Goal: Task Accomplishment & Management: Use online tool/utility

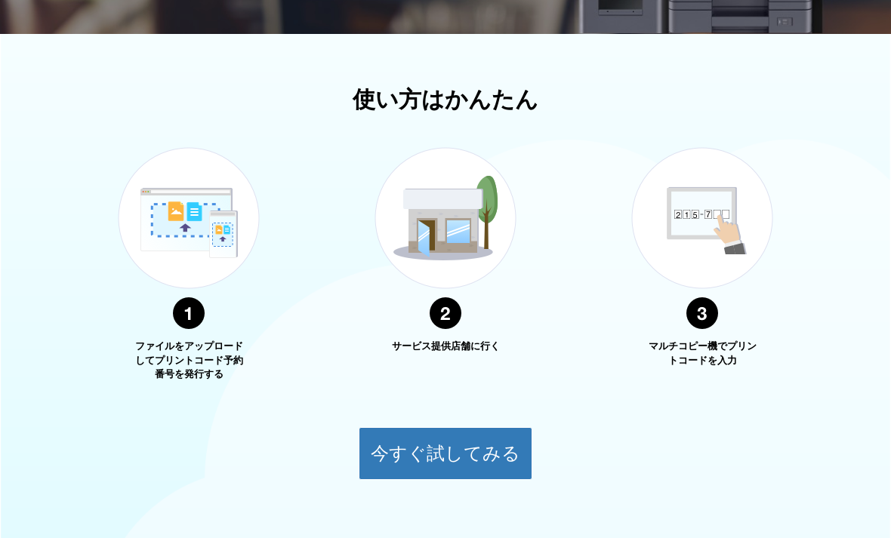
click at [435, 462] on button "今すぐ試してみる" at bounding box center [445, 453] width 174 height 53
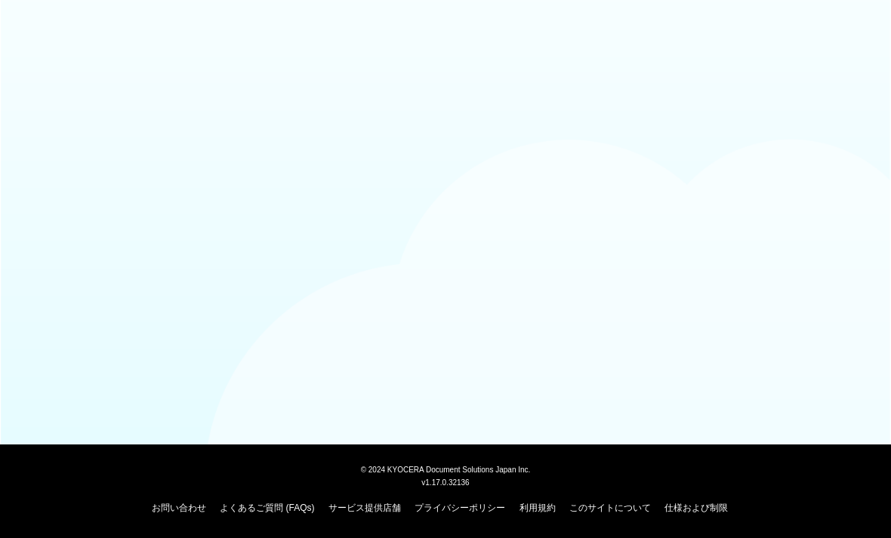
scroll to position [10, 0]
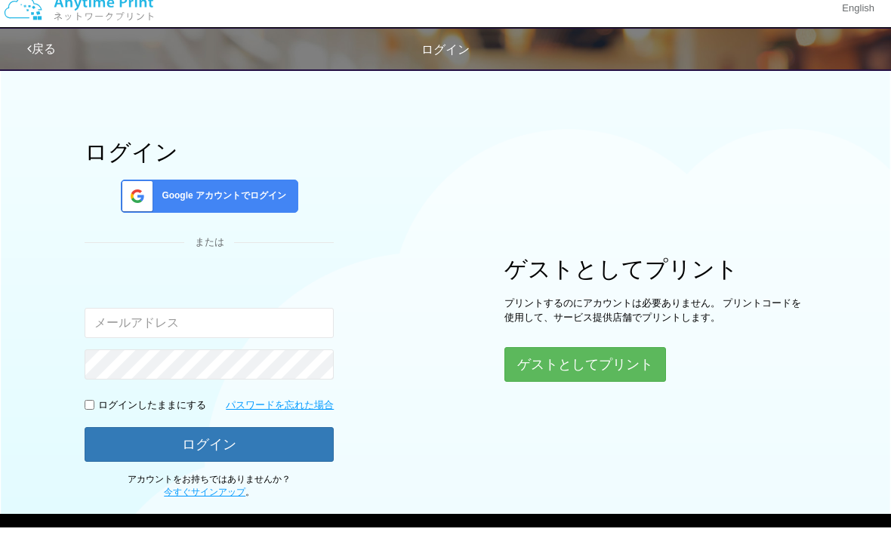
click at [564, 361] on button "ゲストとしてプリント" at bounding box center [585, 375] width 162 height 35
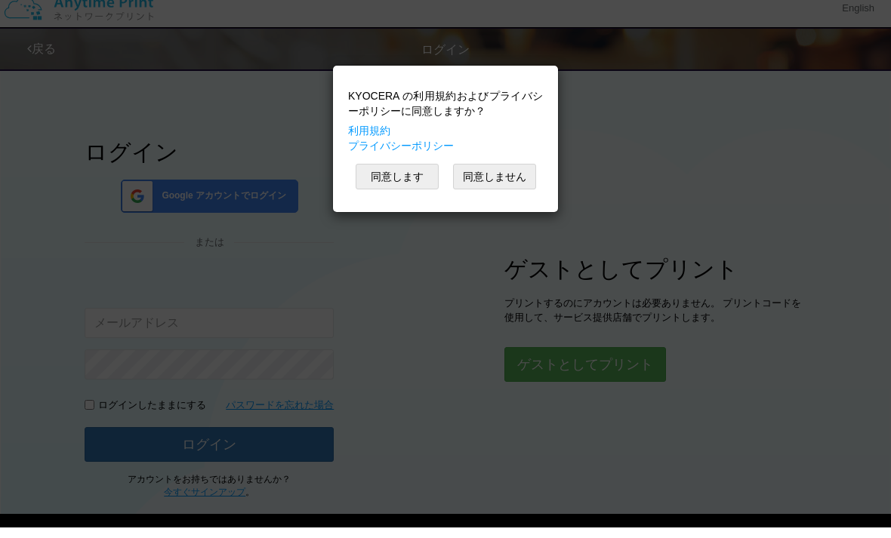
scroll to position [20, 0]
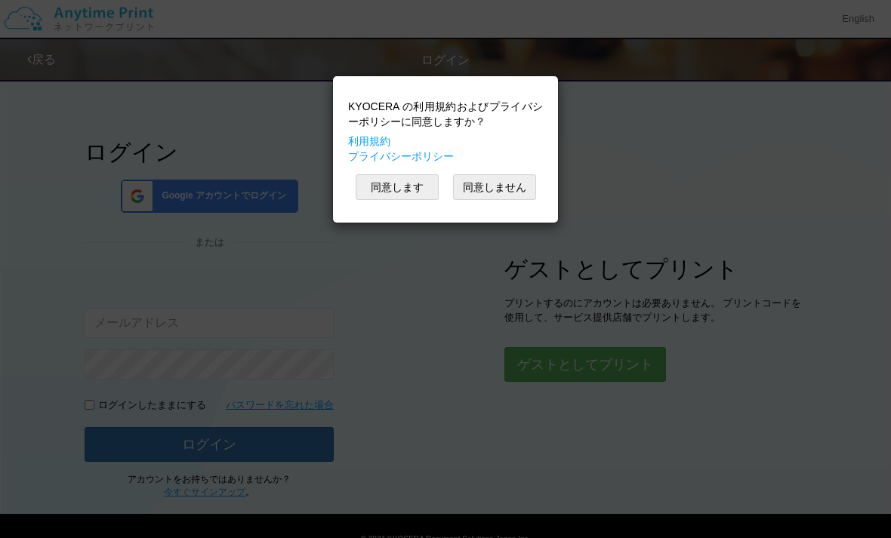
click at [401, 194] on button "同意します" at bounding box center [396, 187] width 83 height 26
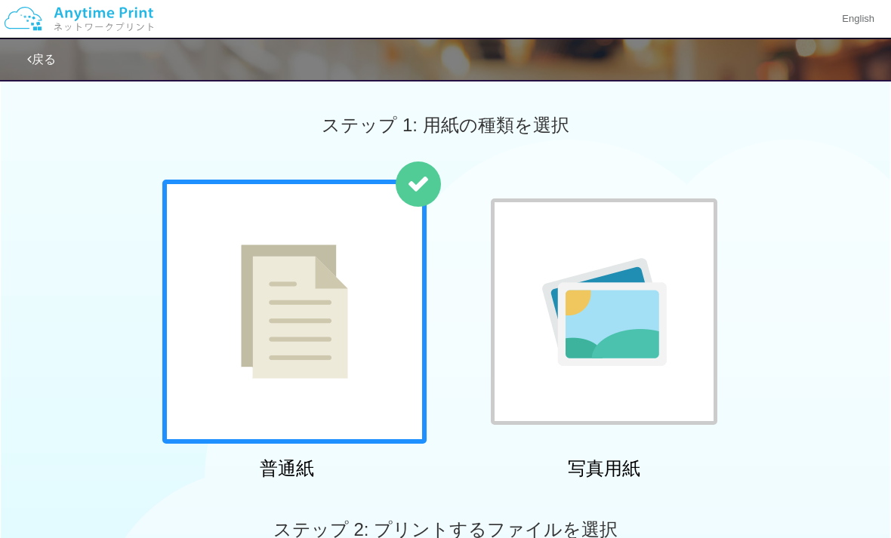
click at [325, 346] on img at bounding box center [294, 312] width 107 height 134
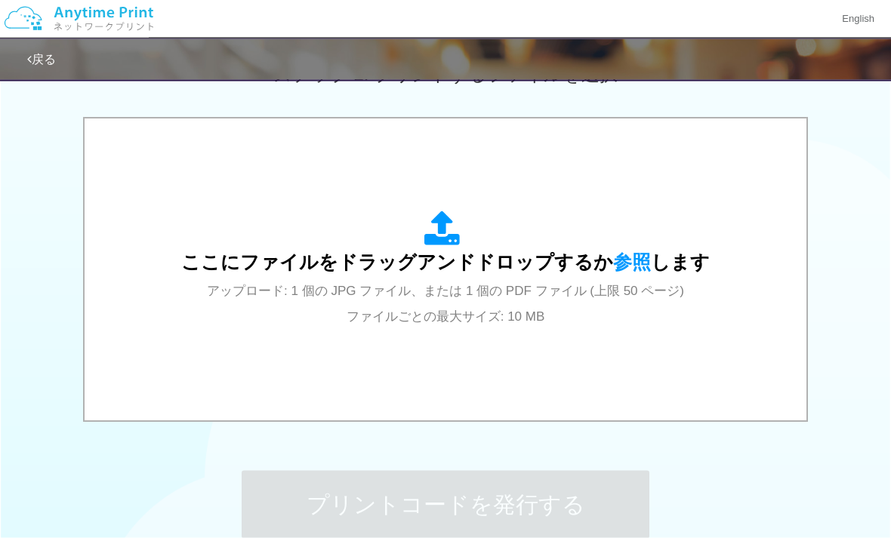
scroll to position [456, 0]
click at [488, 271] on span "ここにファイルをドラッグアンドドロップするか 参照 します" at bounding box center [445, 261] width 528 height 21
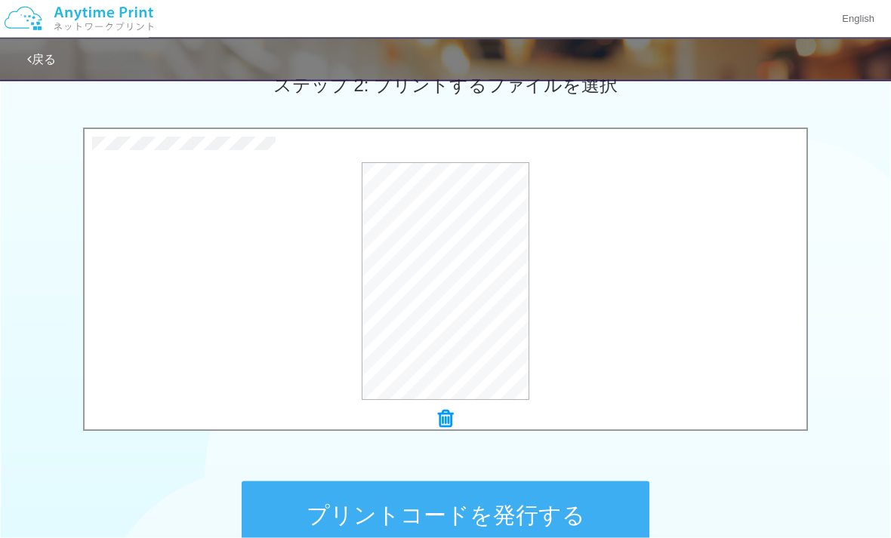
scroll to position [445, 0]
click at [441, 410] on icon at bounding box center [445, 420] width 15 height 20
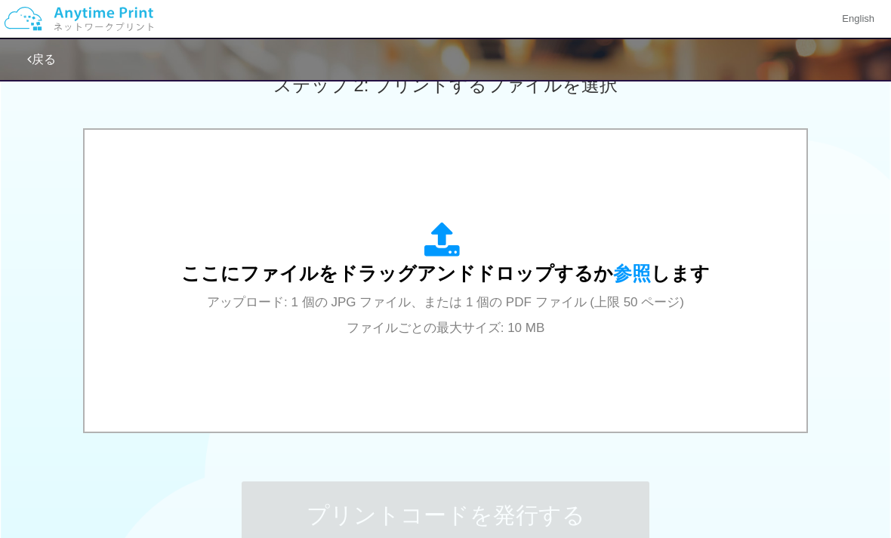
click at [478, 289] on div "ここにファイルをドラッグアンドドロップするか 参照 します アップロード: 1 個の JPG ファイル、または 1 個の PDF ファイル (上限 50 ペー…" at bounding box center [445, 281] width 528 height 118
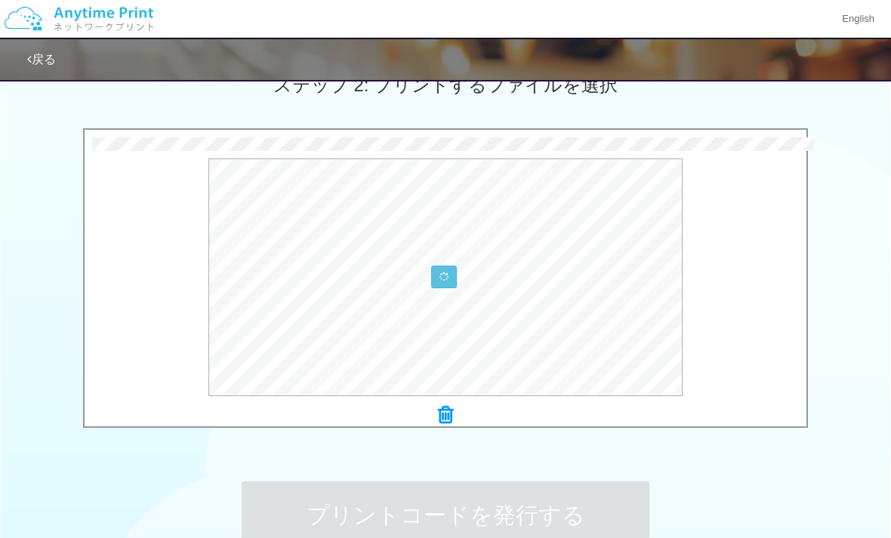
click at [443, 411] on icon at bounding box center [445, 415] width 15 height 20
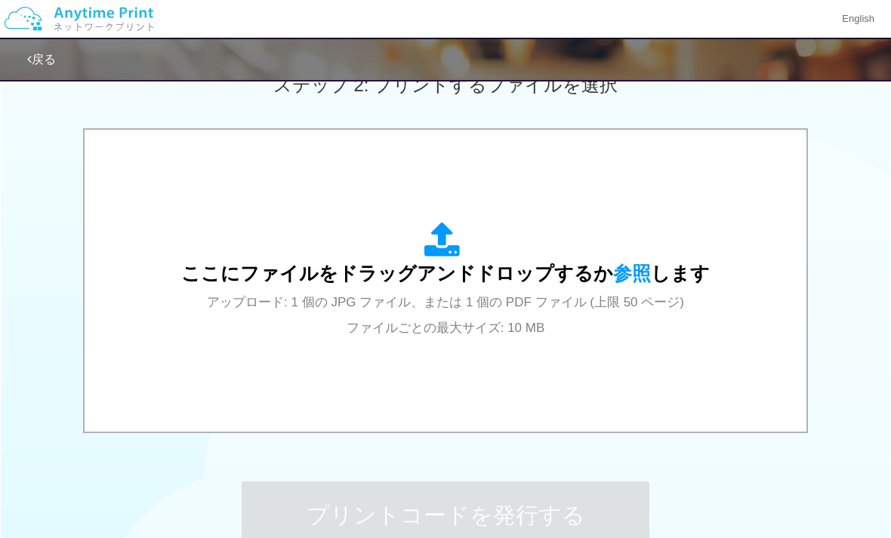
click at [506, 312] on div "ここにファイルをドラッグアンドドロップするか 参照 します アップロード: 1 個の JPG ファイル、または 1 個の PDF ファイル (上限 50 ペー…" at bounding box center [445, 281] width 528 height 118
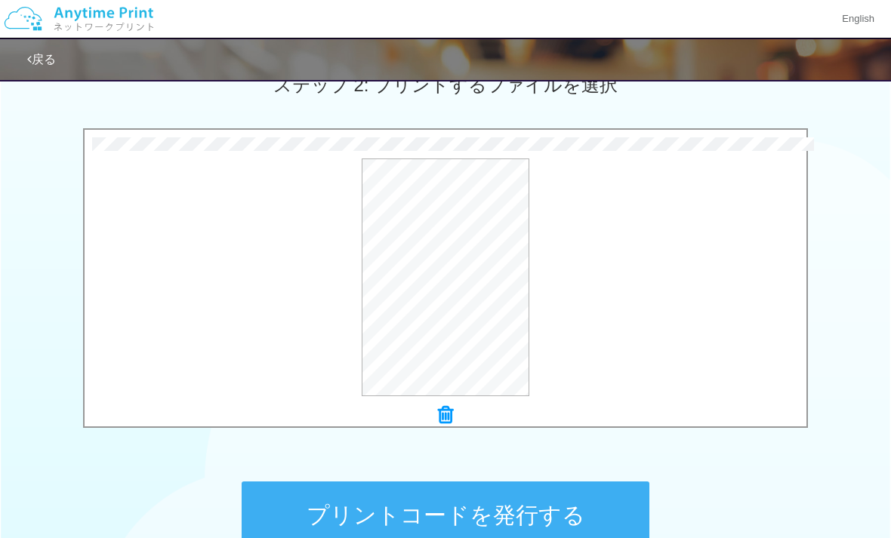
click at [516, 525] on button "プリントコードを発行する" at bounding box center [446, 516] width 408 height 68
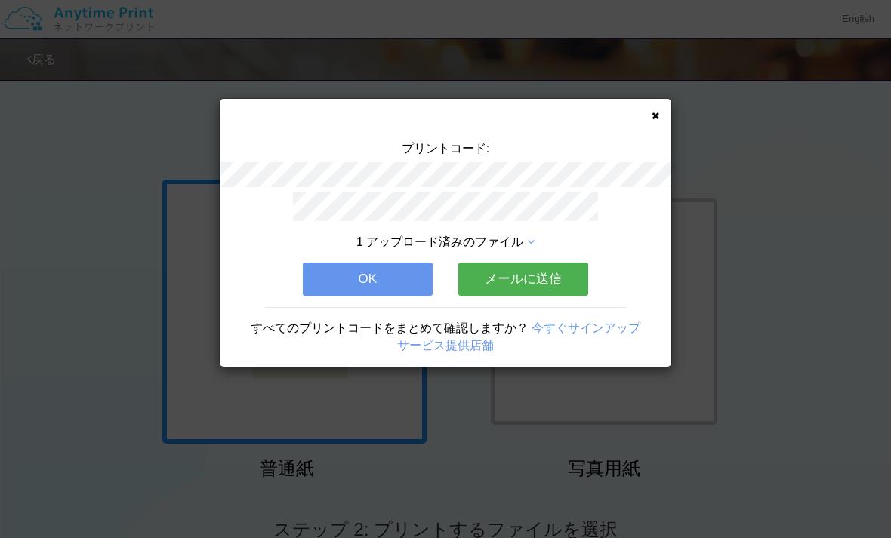
click at [405, 269] on button "OK" at bounding box center [368, 279] width 130 height 33
